Goal: Task Accomplishment & Management: Manage account settings

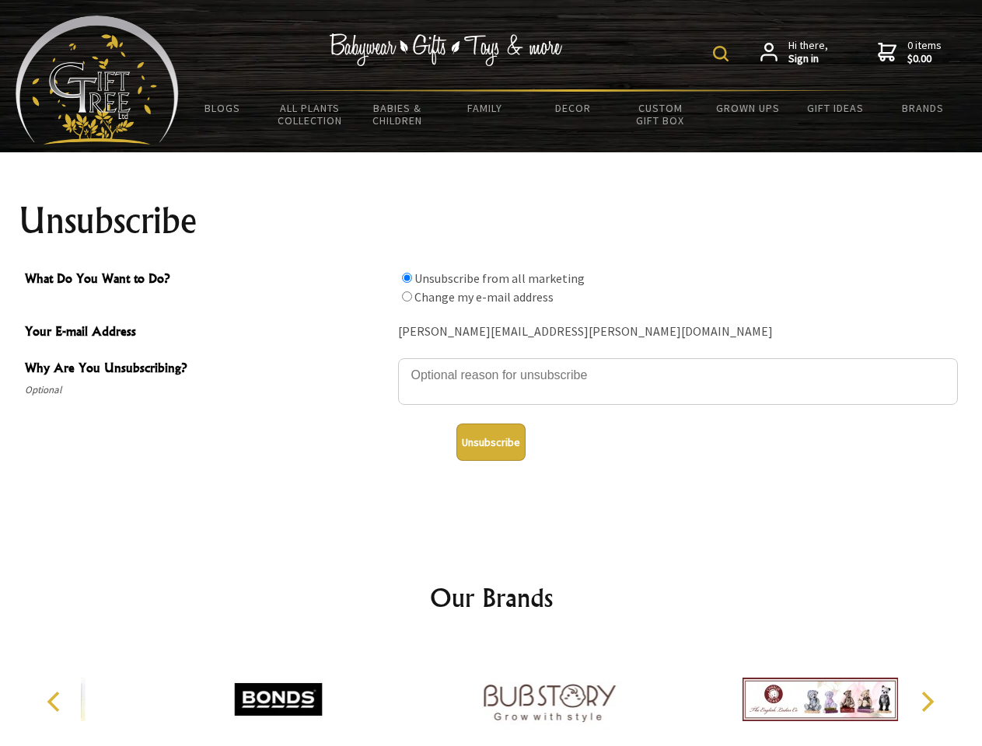
click at [723, 54] on img at bounding box center [721, 54] width 16 height 16
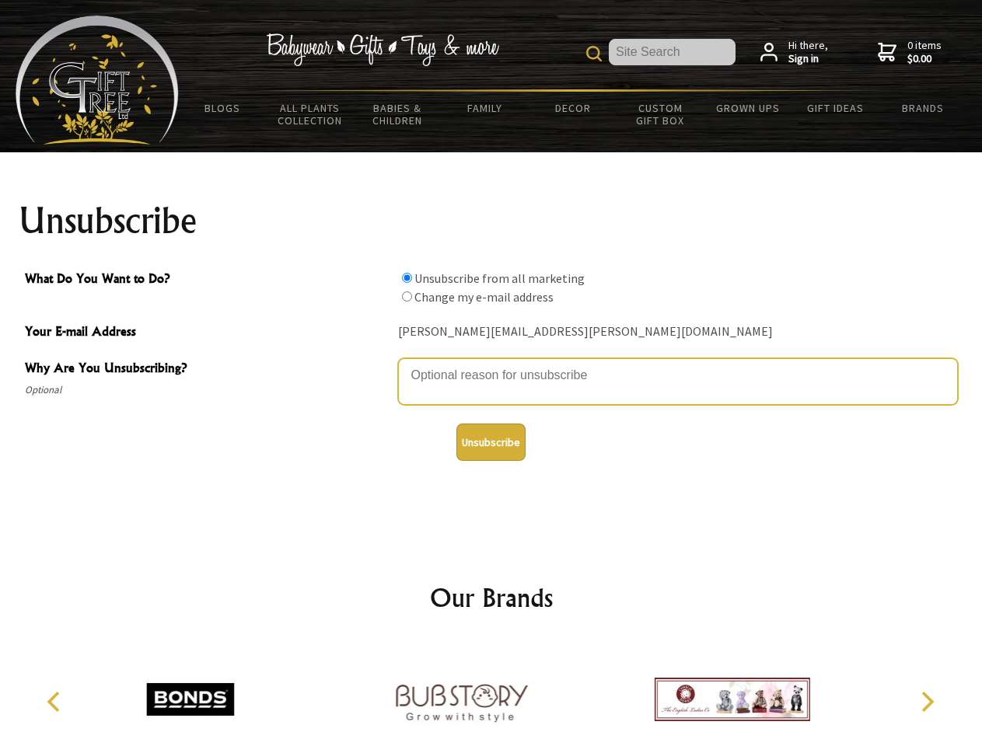
click at [491, 364] on textarea "Why Are You Unsubscribing?" at bounding box center [678, 381] width 560 height 47
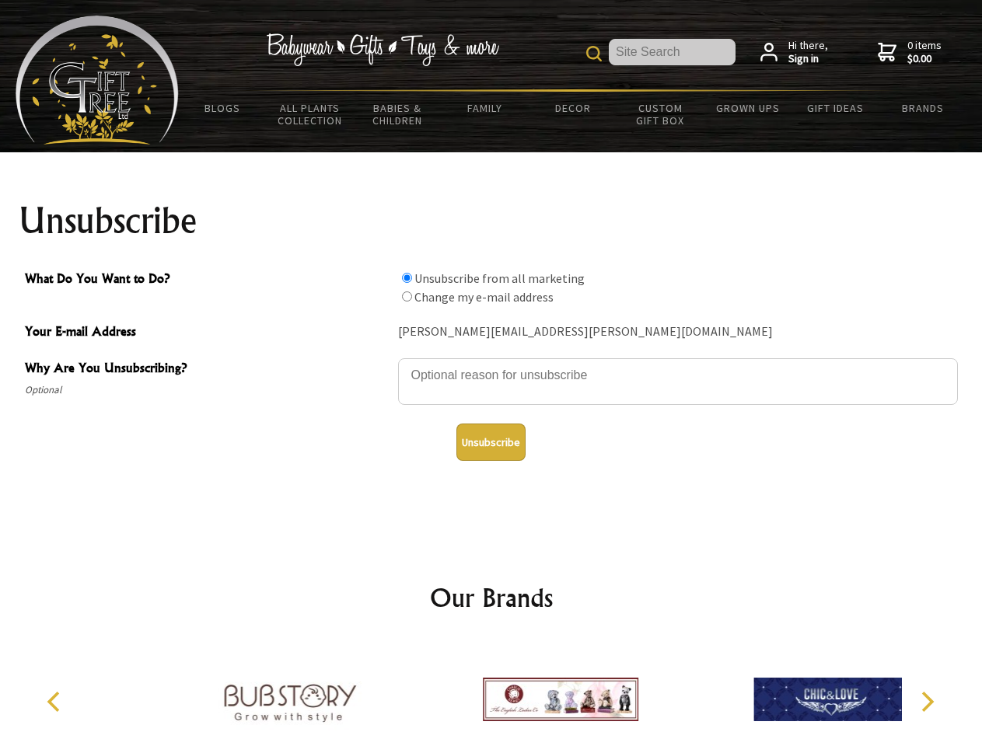
click at [406, 277] on input "What Do You Want to Do?" at bounding box center [407, 278] width 10 height 10
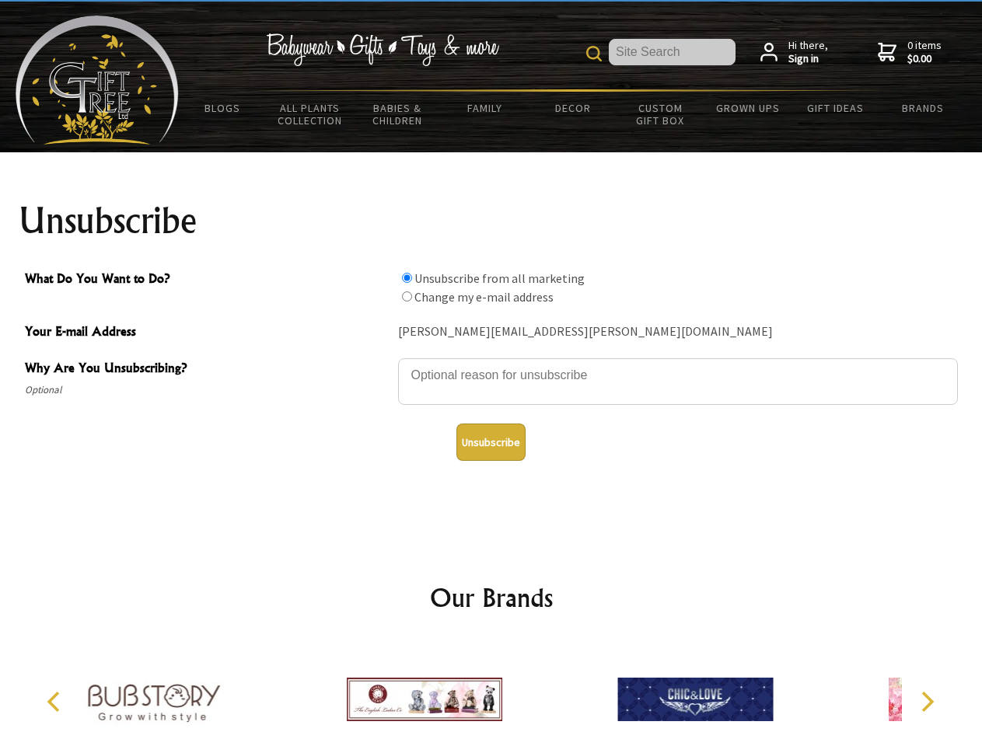
click at [406, 296] on input "What Do You Want to Do?" at bounding box center [407, 296] width 10 height 10
radio input "true"
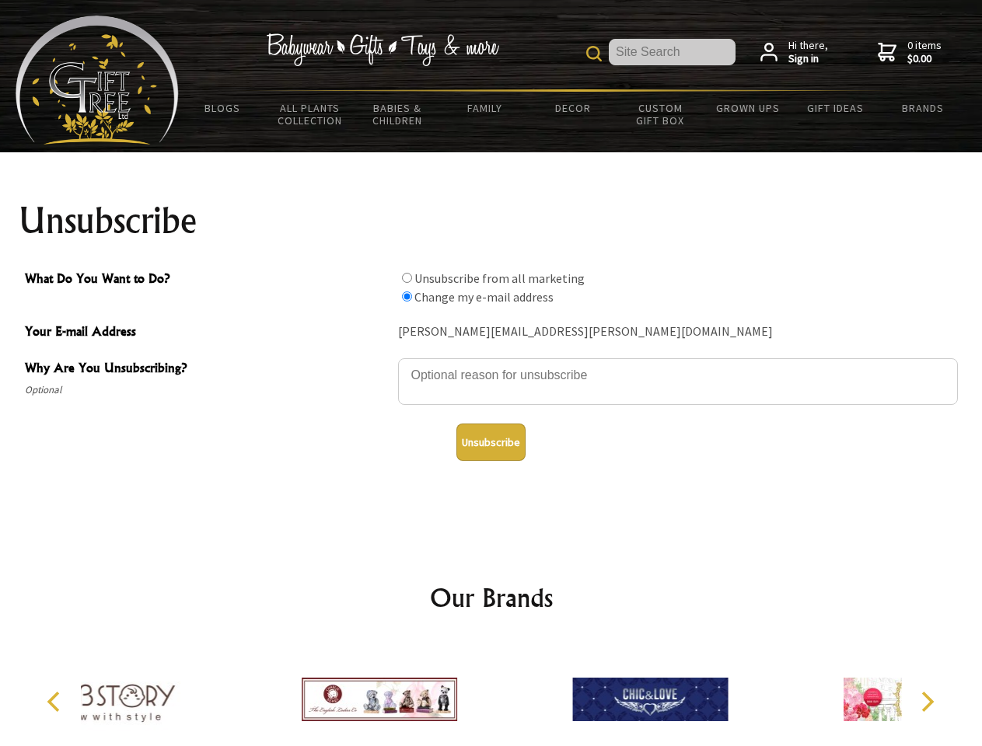
click at [490, 442] on button "Unsubscribe" at bounding box center [490, 442] width 69 height 37
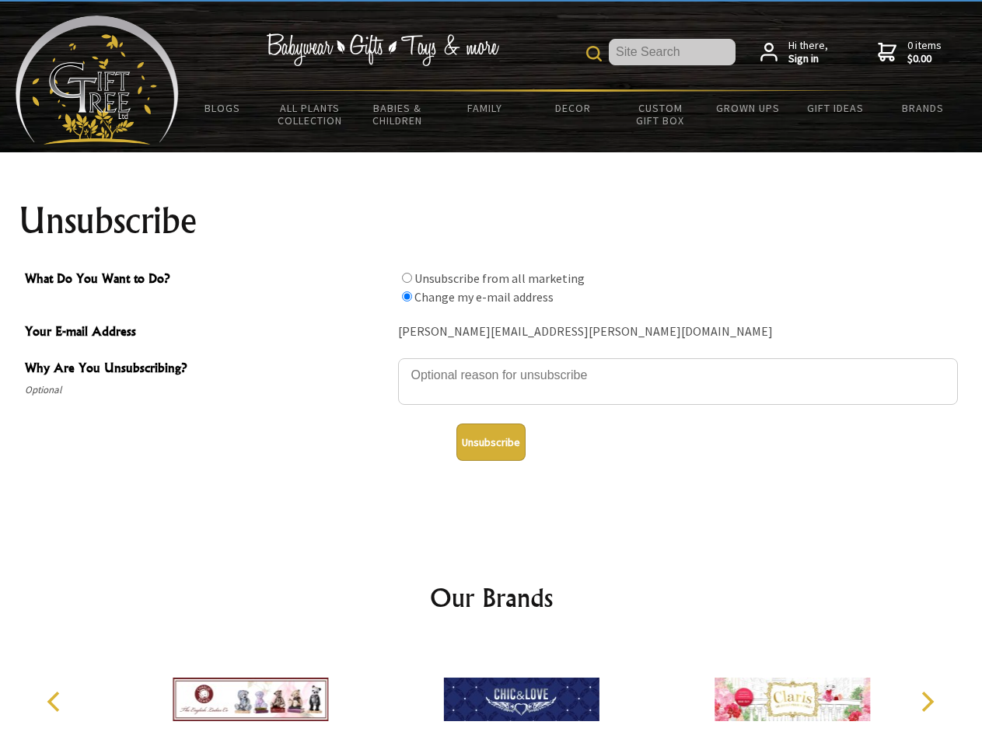
click at [491, 693] on img at bounding box center [521, 699] width 155 height 117
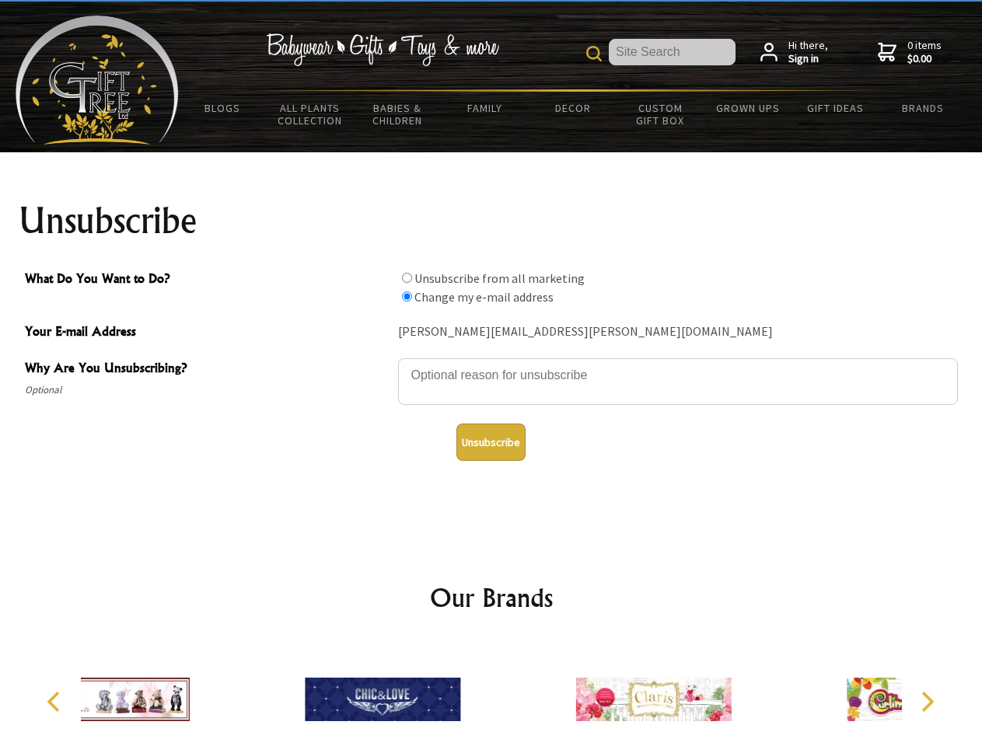
click at [56, 702] on icon "Previous" at bounding box center [55, 702] width 20 height 20
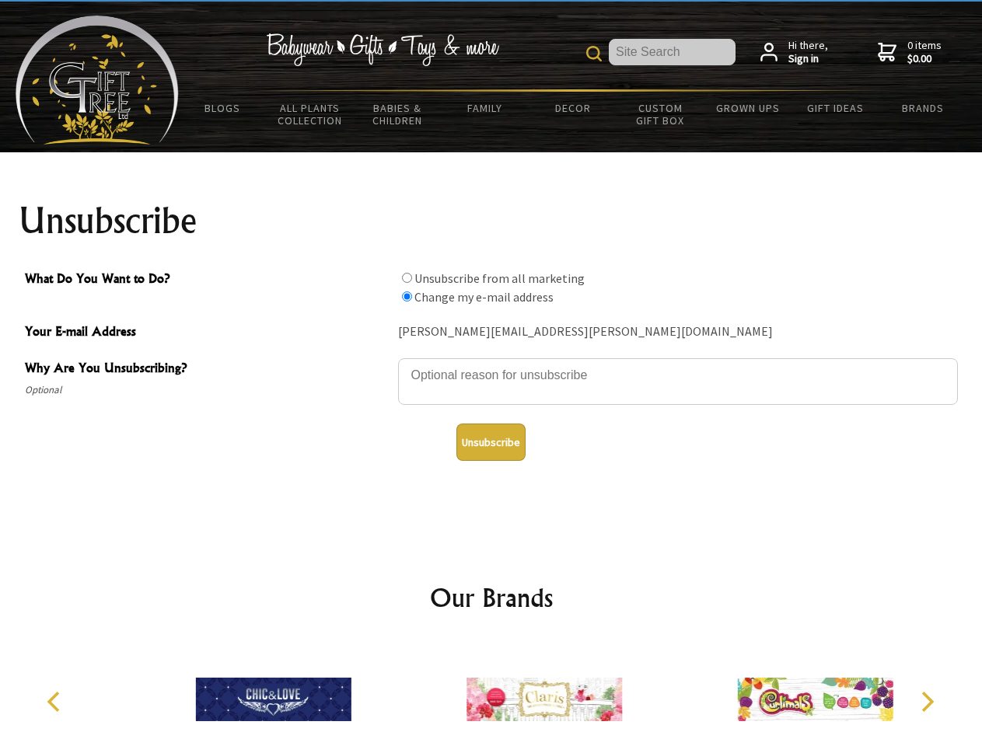
click at [926, 702] on icon "Next" at bounding box center [925, 702] width 20 height 20
